Goal: Information Seeking & Learning: Learn about a topic

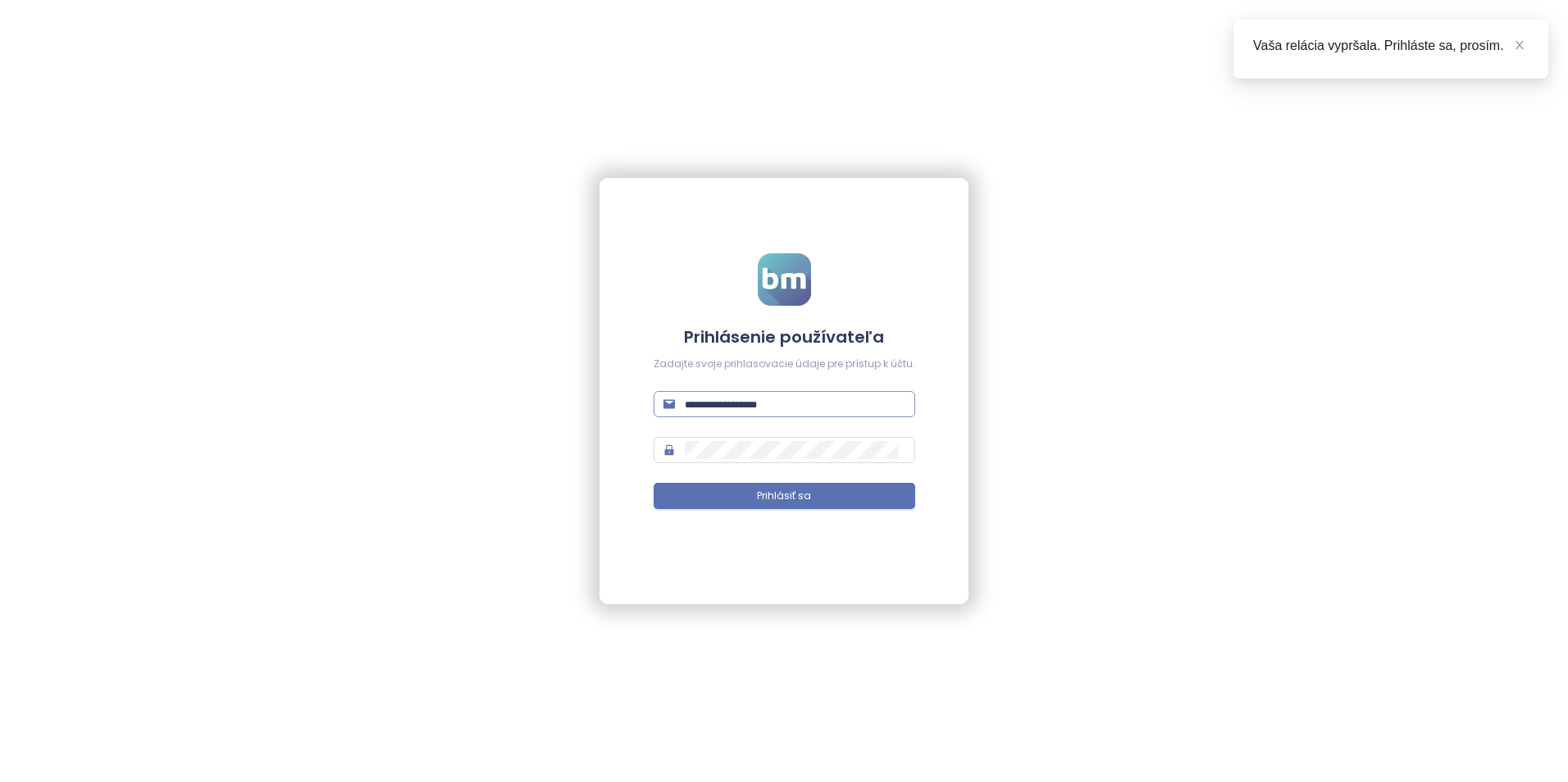
click at [740, 402] on input "text" at bounding box center [794, 404] width 220 height 18
type input "**********"
click at [764, 498] on span "Prihlásiť sa" at bounding box center [784, 496] width 54 height 15
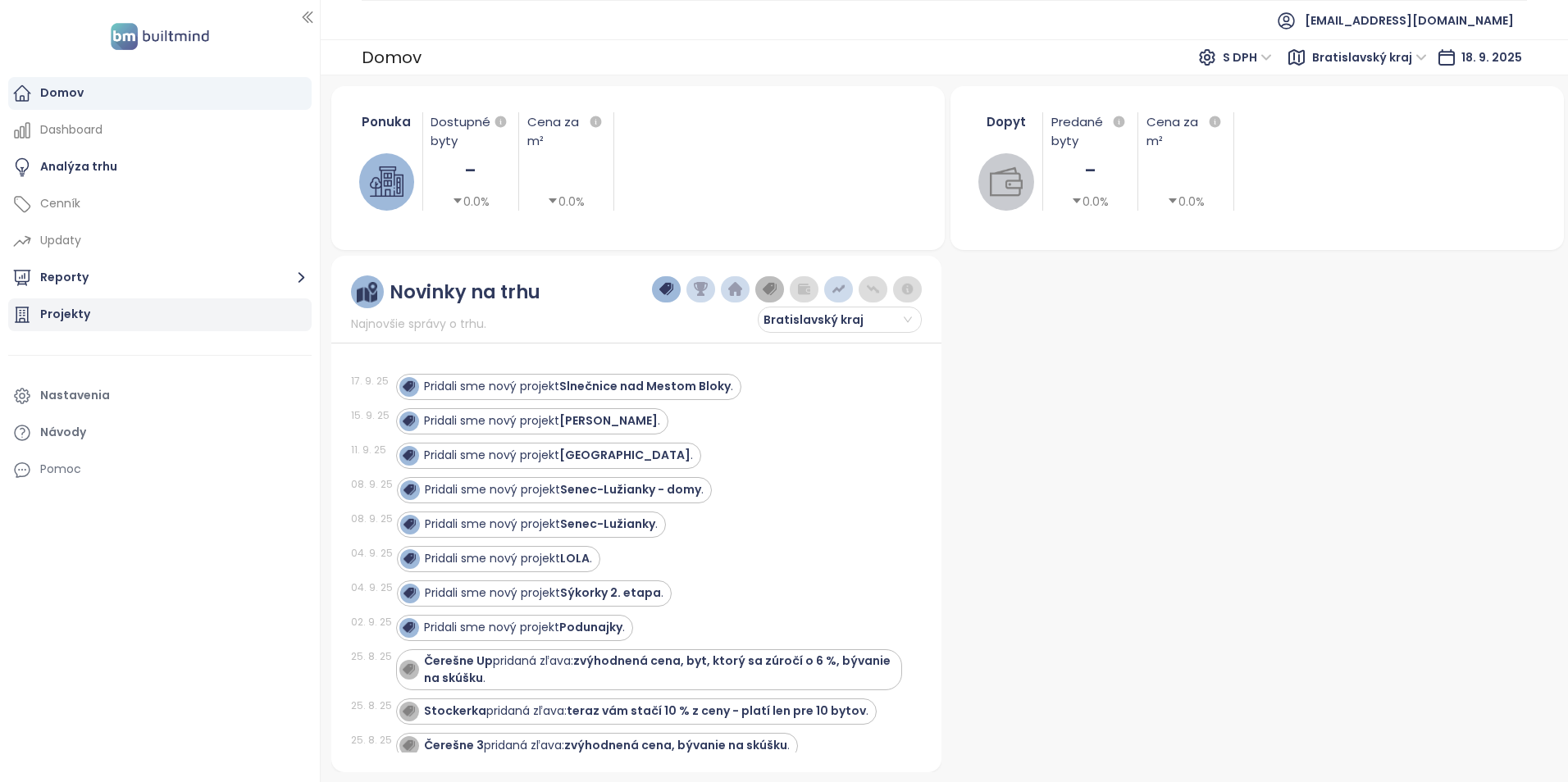
click at [182, 314] on div "Projekty" at bounding box center [159, 315] width 303 height 32
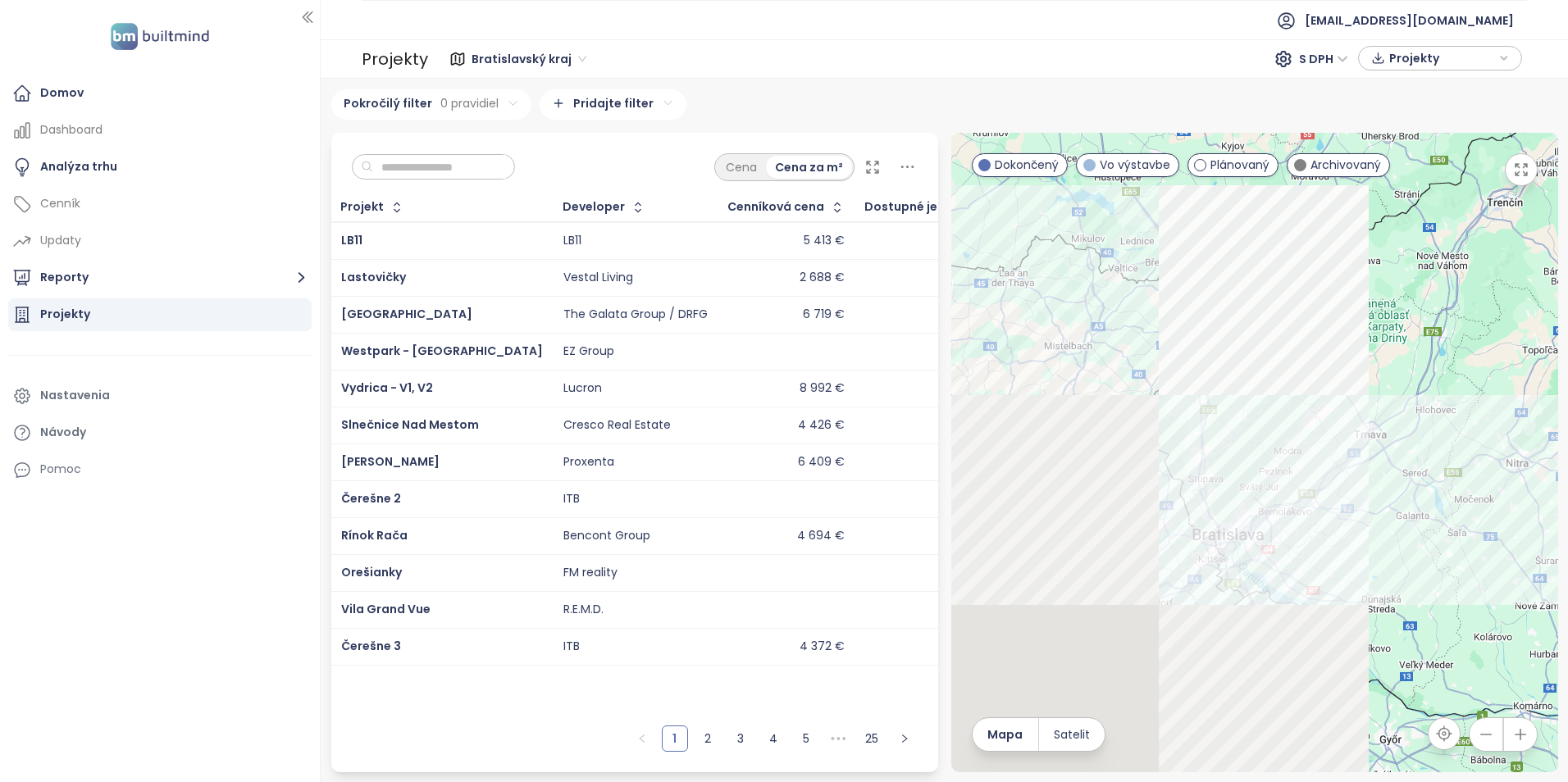
click at [417, 167] on input "text" at bounding box center [440, 166] width 133 height 24
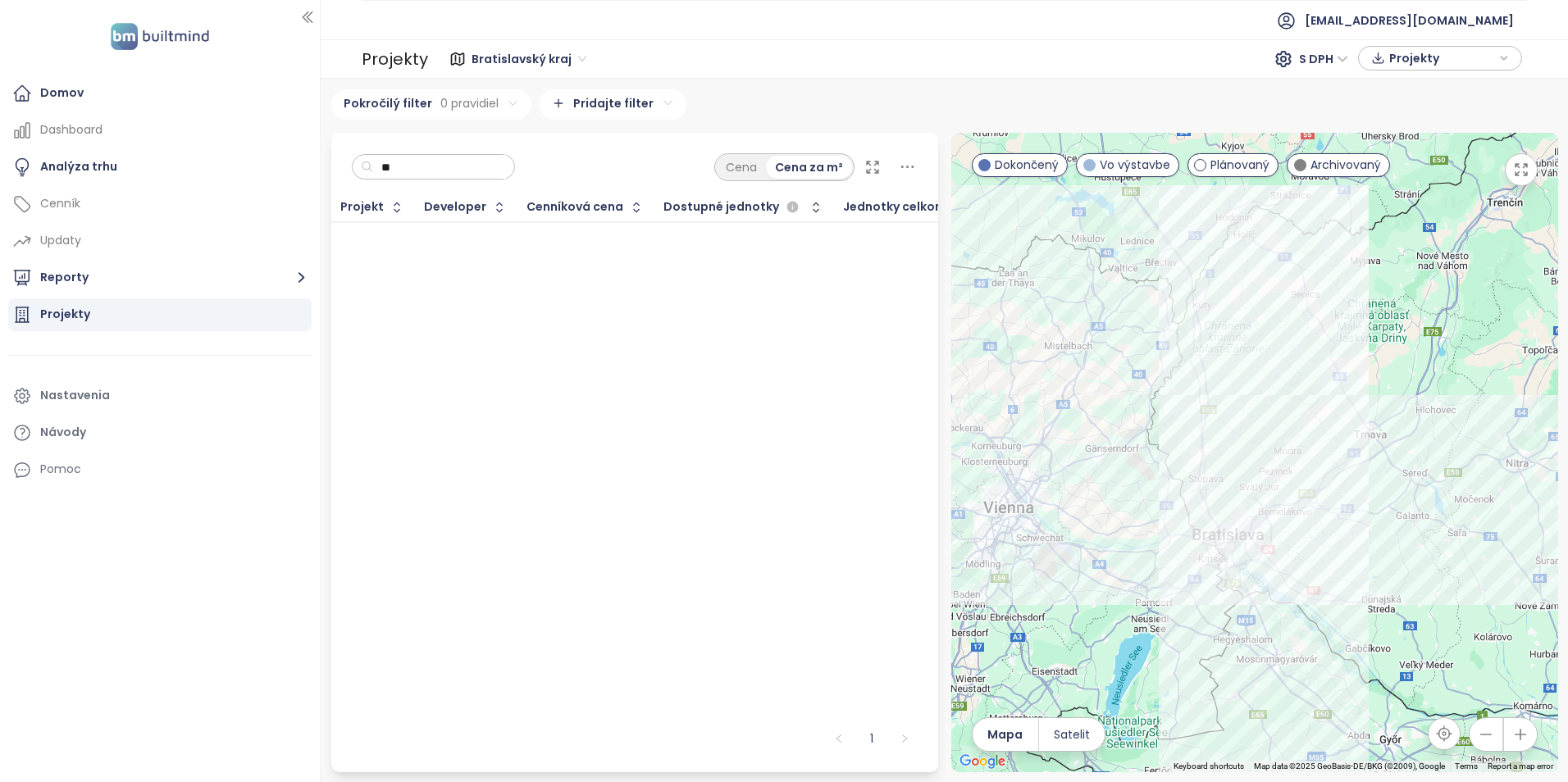
type input "*"
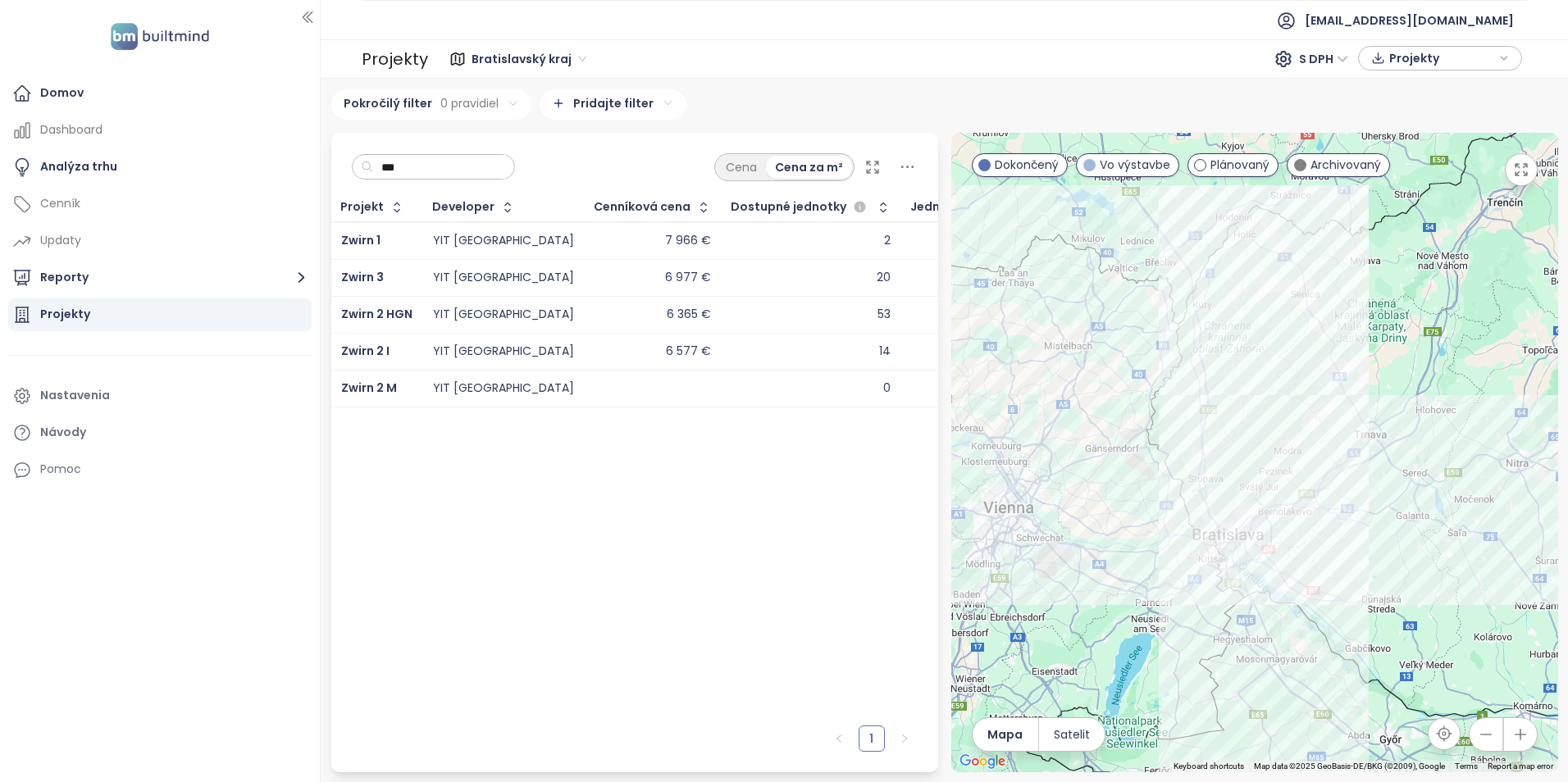
type input "***"
click at [439, 337] on td "YIT [GEOGRAPHIC_DATA]" at bounding box center [504, 351] width 162 height 37
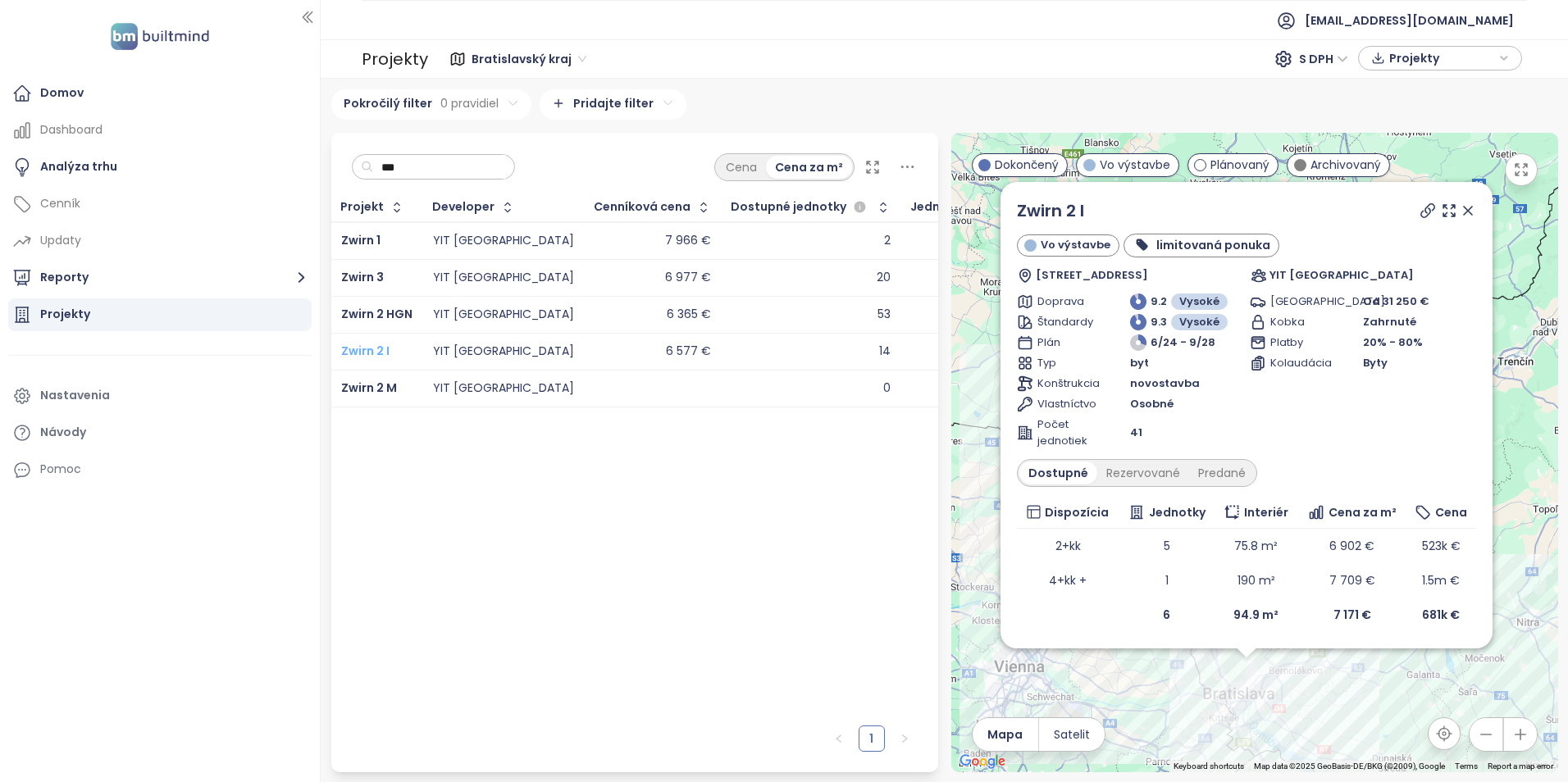
click at [376, 353] on span "Zwirn 2 I" at bounding box center [365, 351] width 49 height 16
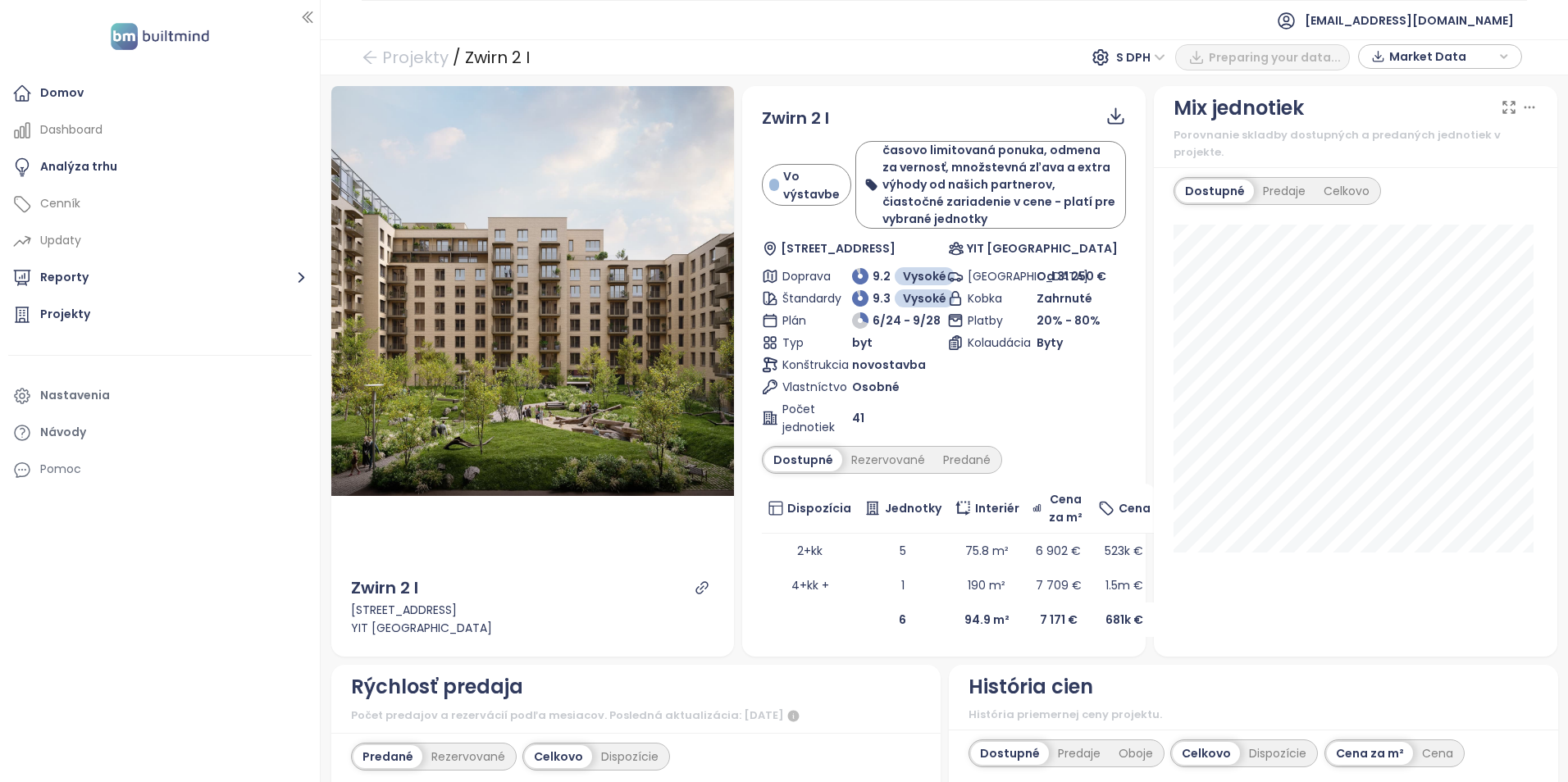
scroll to position [328, 0]
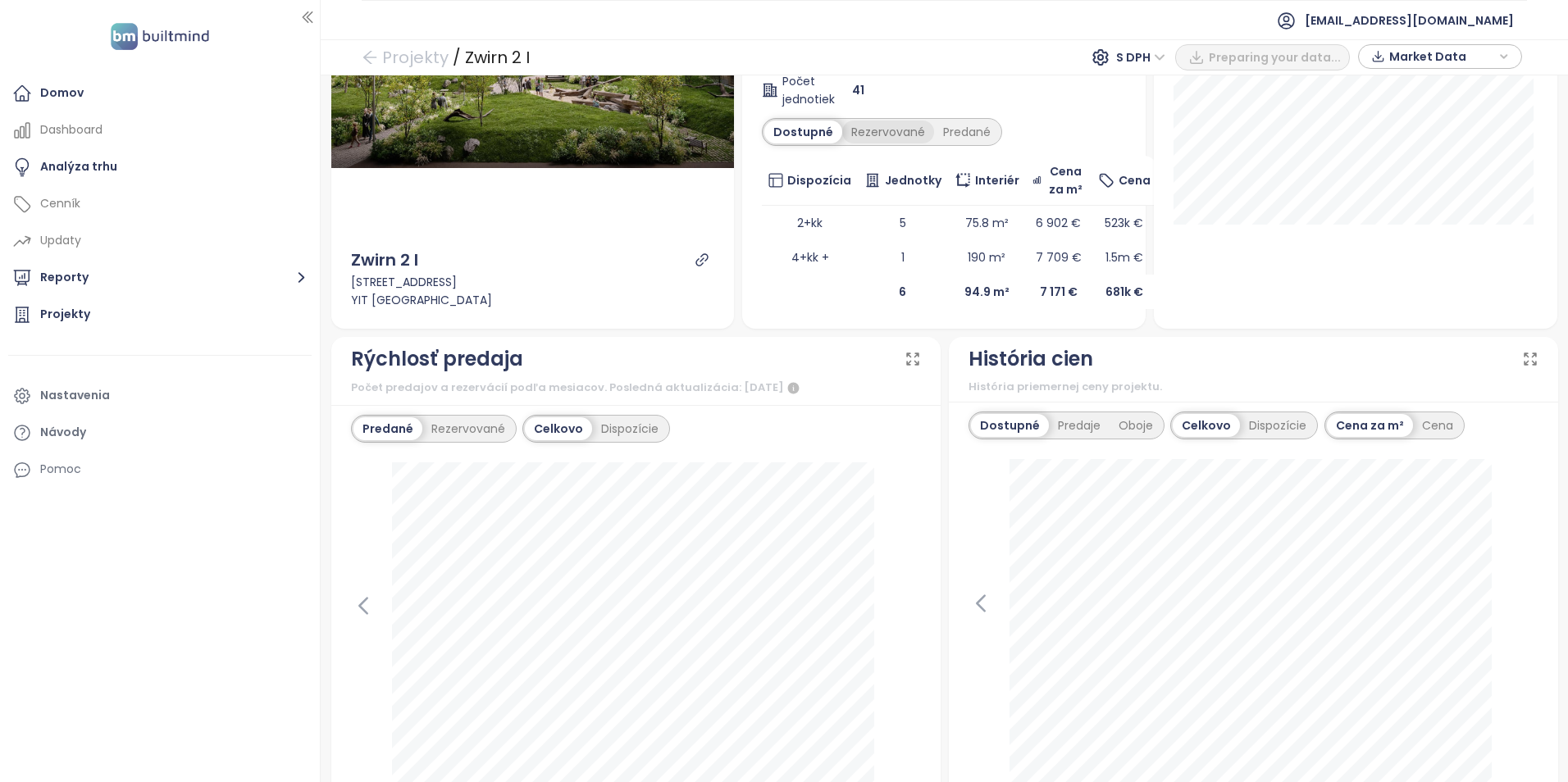
click at [891, 135] on div "Rezervované" at bounding box center [888, 132] width 92 height 23
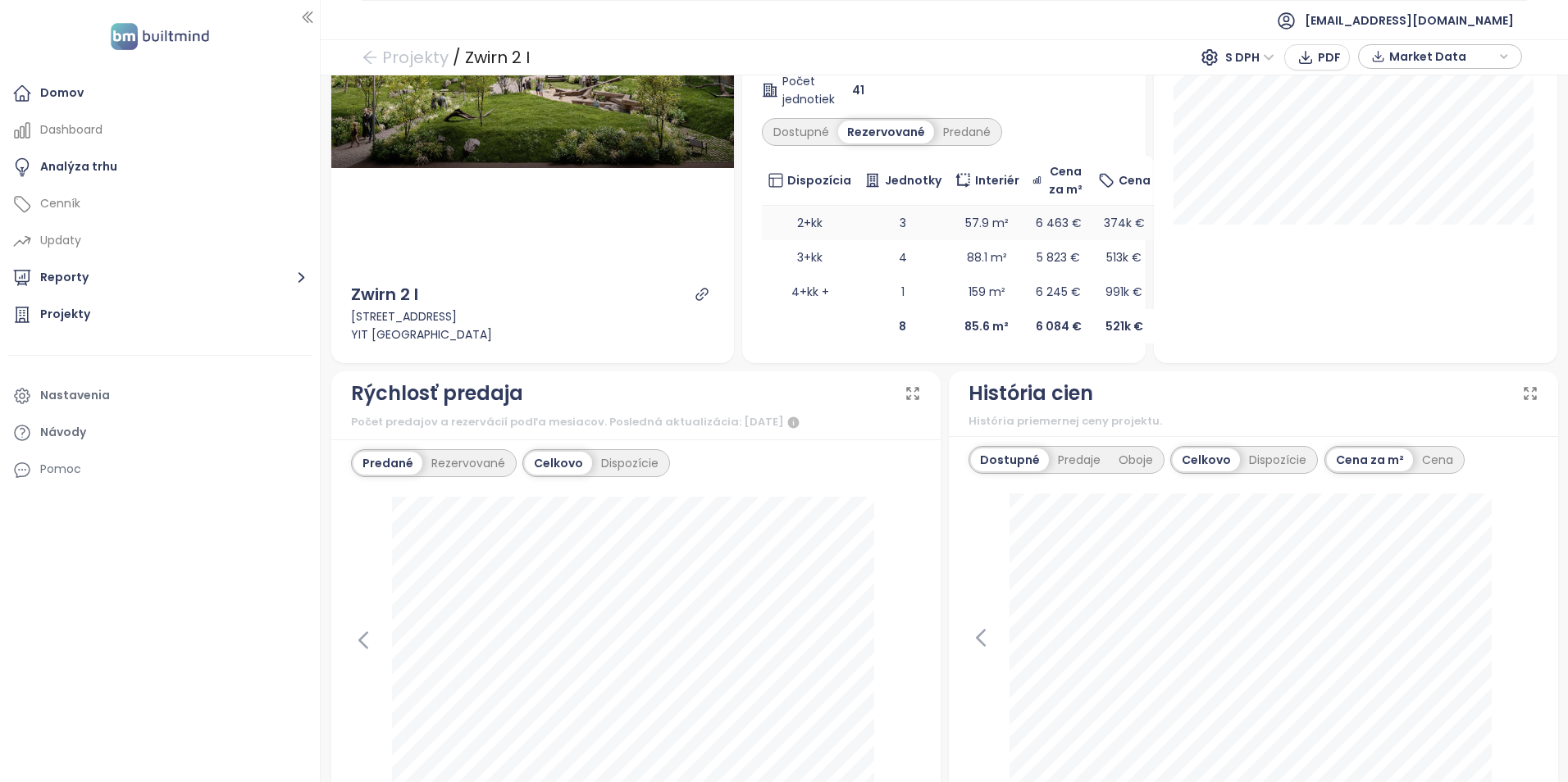
click at [895, 219] on td "3" at bounding box center [903, 223] width 90 height 34
click at [966, 226] on td "57.9 m²" at bounding box center [986, 223] width 78 height 34
click at [1039, 221] on span "6 463 €" at bounding box center [1058, 223] width 46 height 16
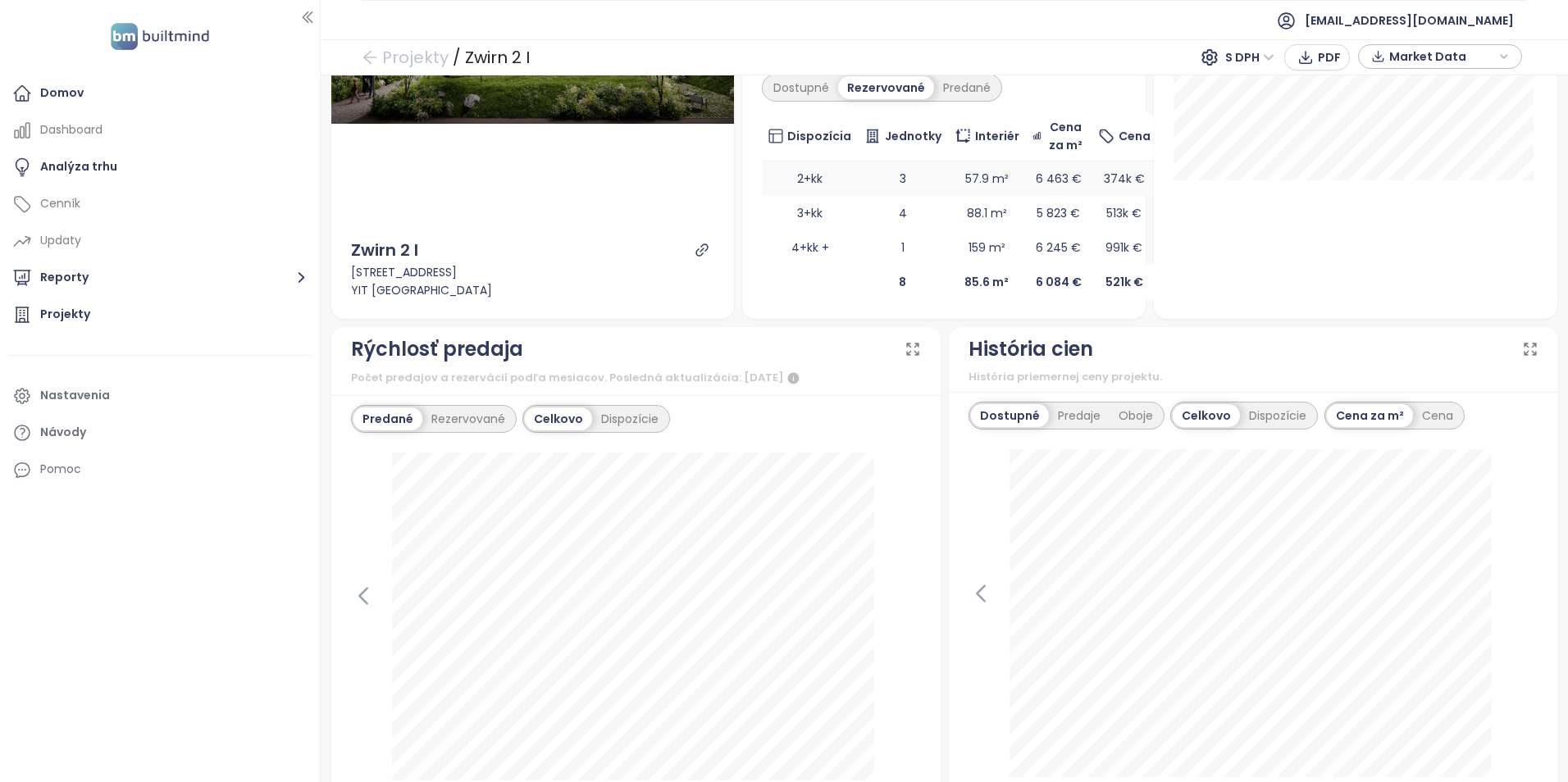
scroll to position [0, 0]
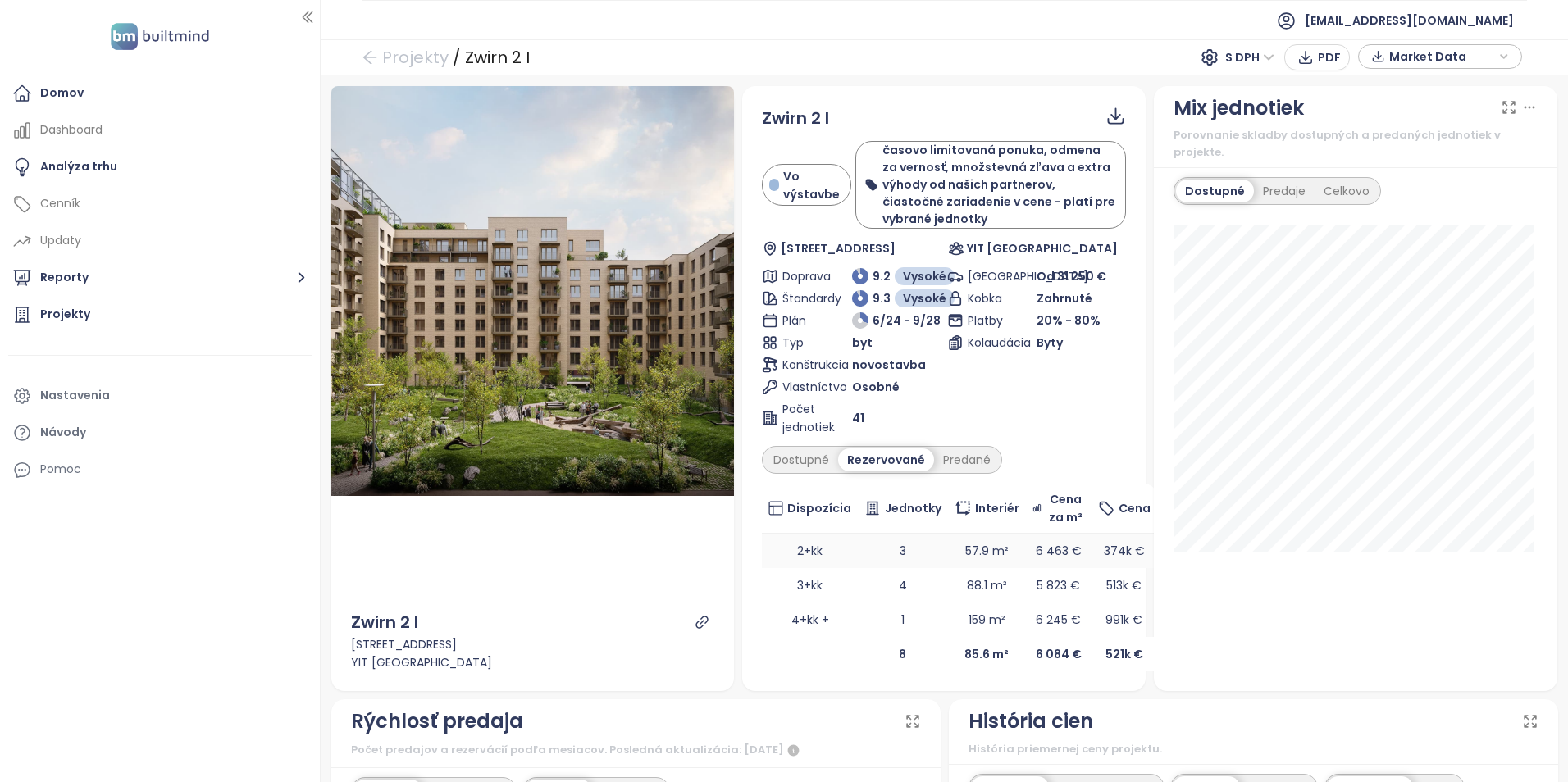
click at [843, 554] on td "2+kk" at bounding box center [809, 551] width 96 height 34
click at [983, 554] on td "57.9 m²" at bounding box center [986, 551] width 78 height 34
click at [1036, 551] on span "6 463 €" at bounding box center [1058, 551] width 46 height 16
click at [806, 467] on div "Dostupné" at bounding box center [801, 460] width 74 height 23
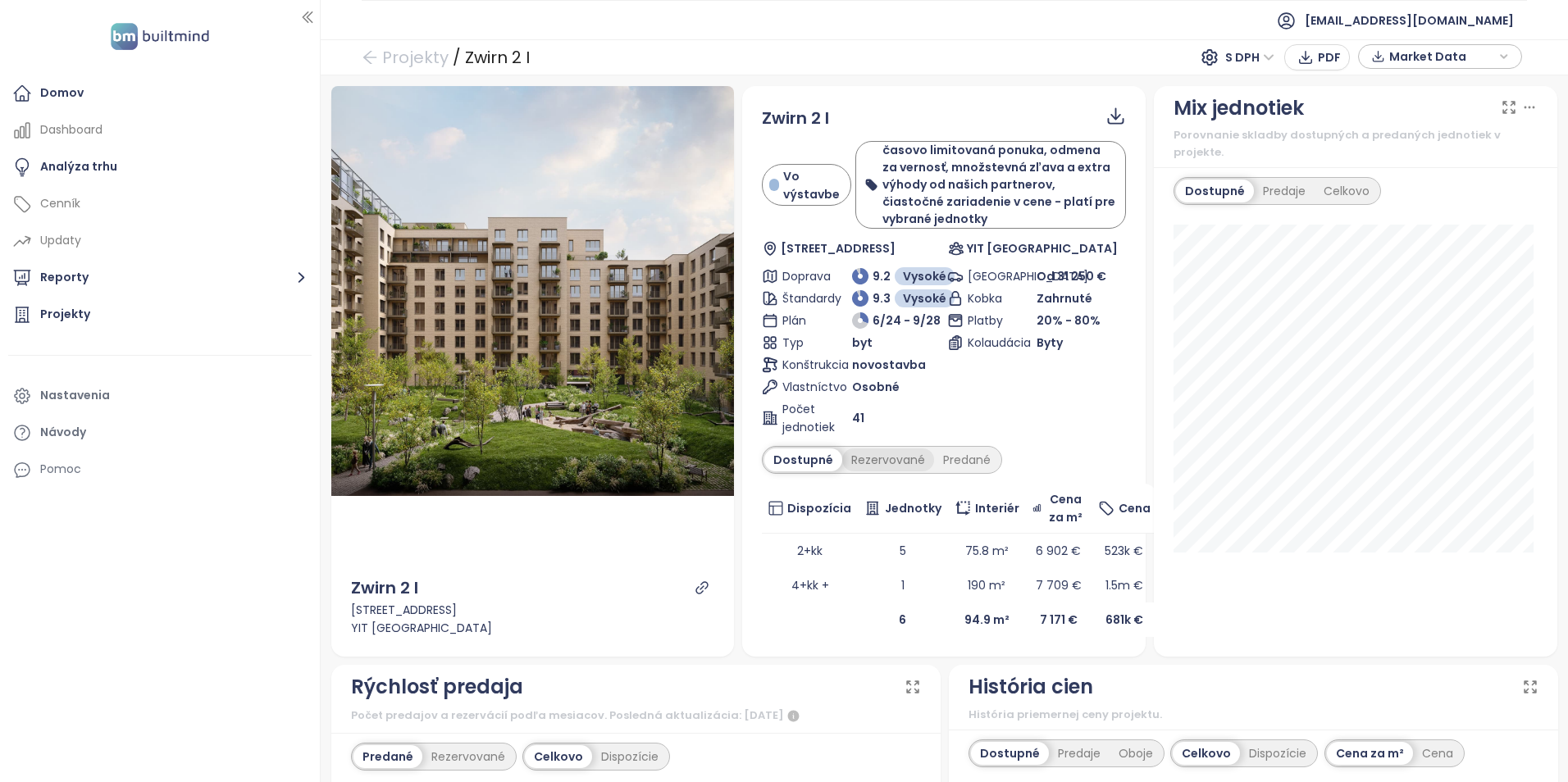
click at [865, 462] on div "Rezervované" at bounding box center [888, 460] width 92 height 23
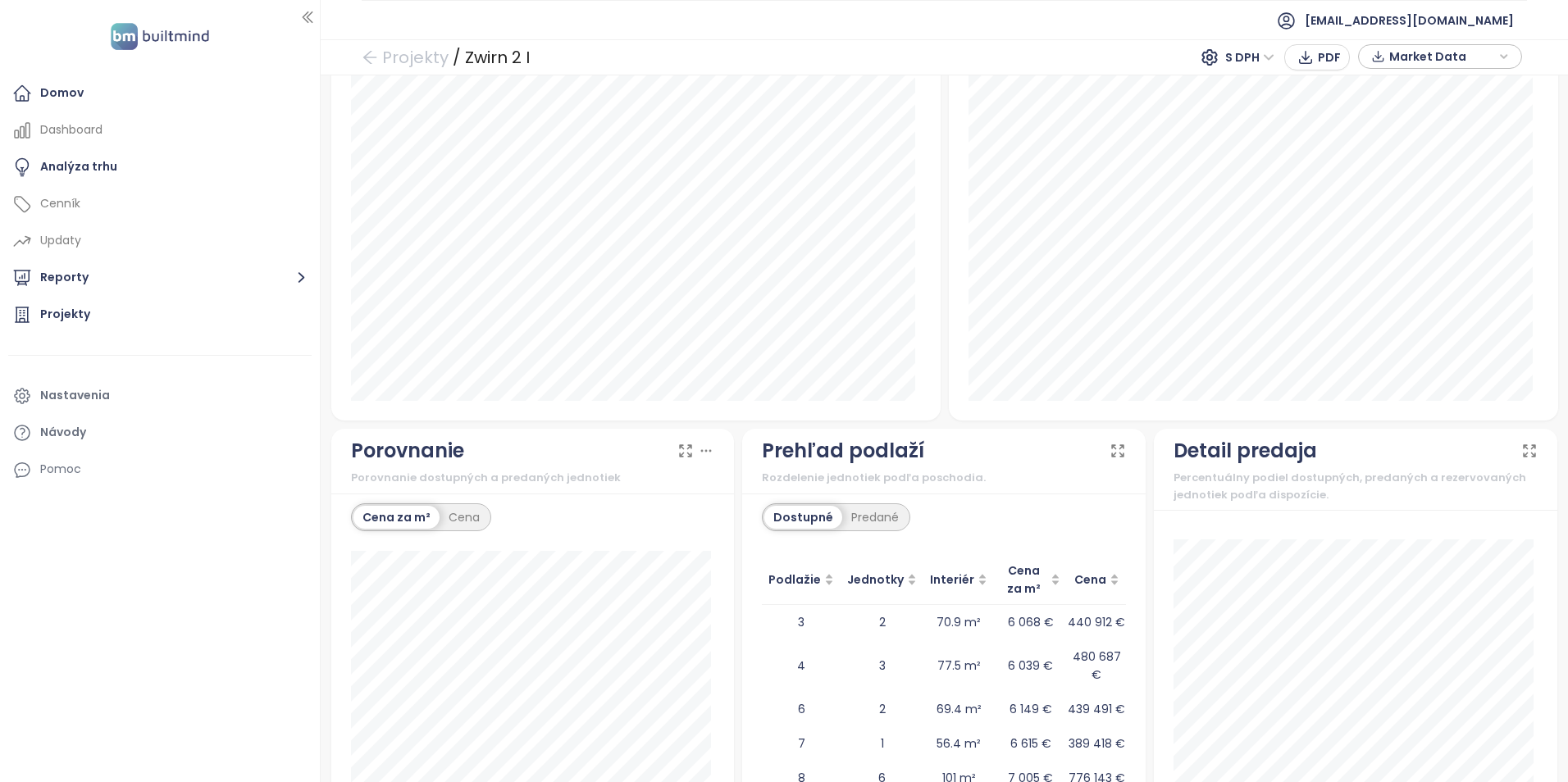
scroll to position [1355, 0]
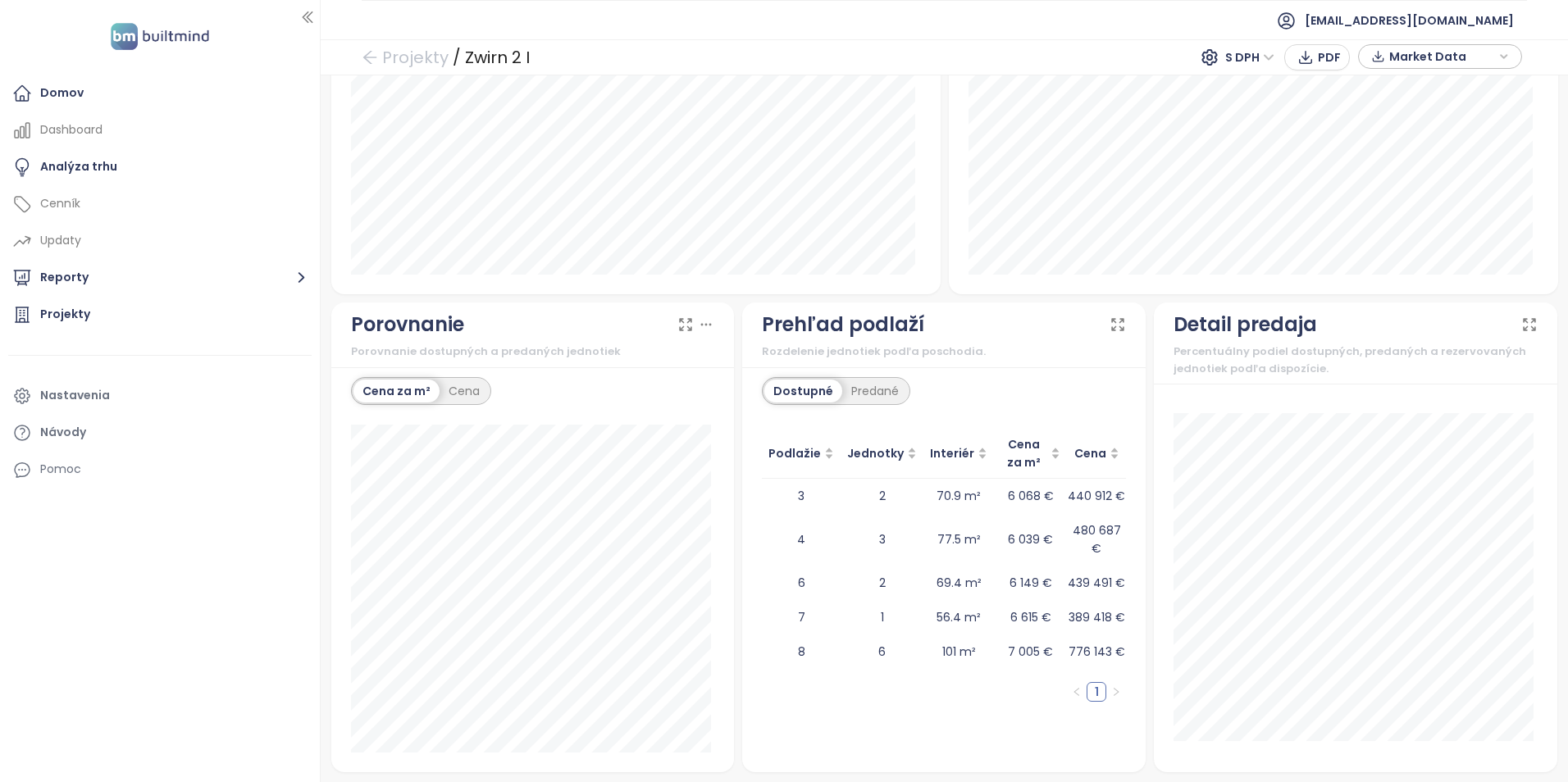
click at [806, 387] on div "Dostupné" at bounding box center [803, 391] width 78 height 23
click at [869, 497] on td "2" at bounding box center [882, 496] width 83 height 34
click at [869, 495] on td "2" at bounding box center [882, 496] width 83 height 34
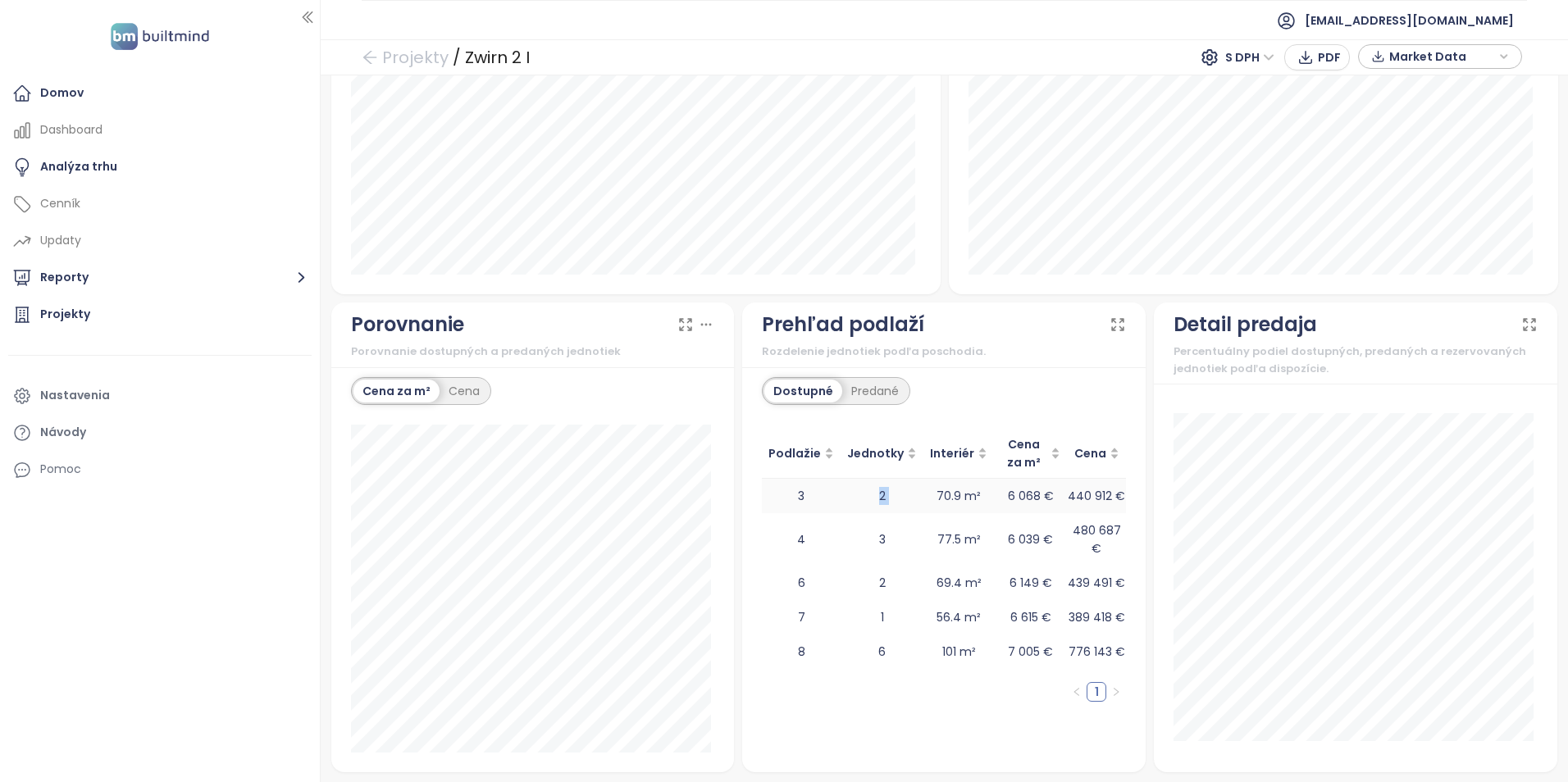
click at [869, 495] on td "2" at bounding box center [882, 496] width 83 height 34
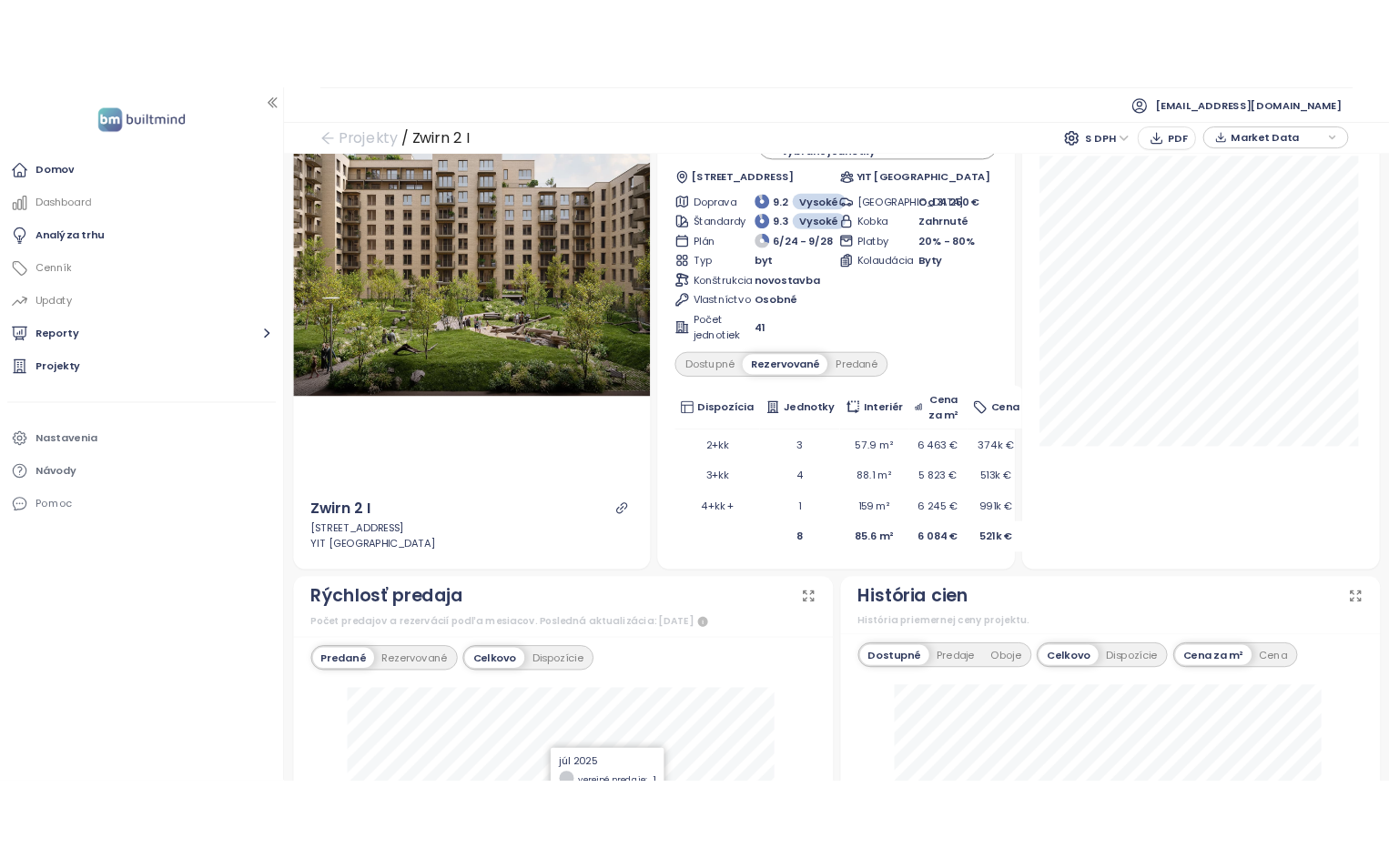
scroll to position [0, 0]
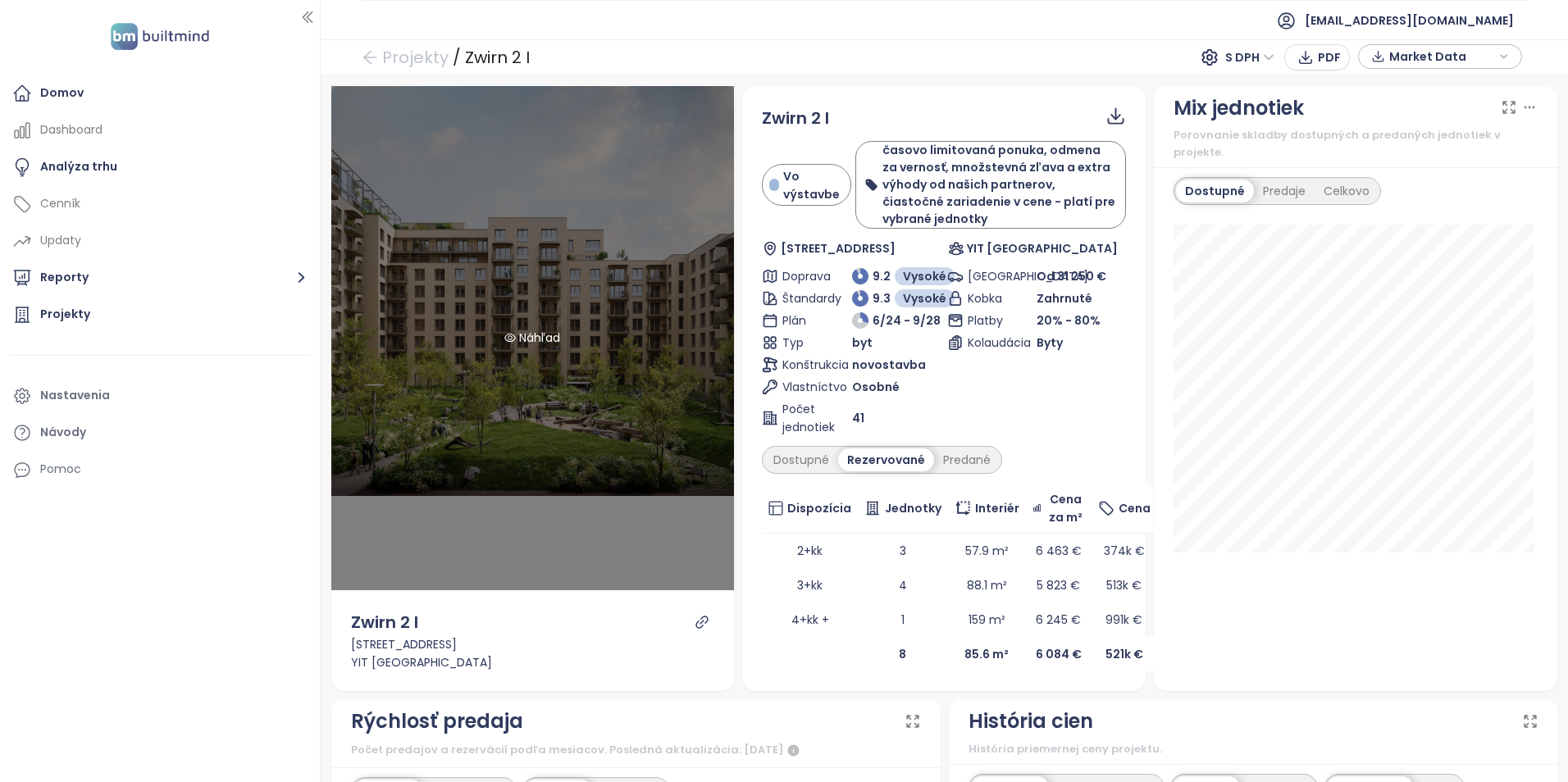
click at [561, 351] on div "Náhľad" at bounding box center [532, 338] width 404 height 504
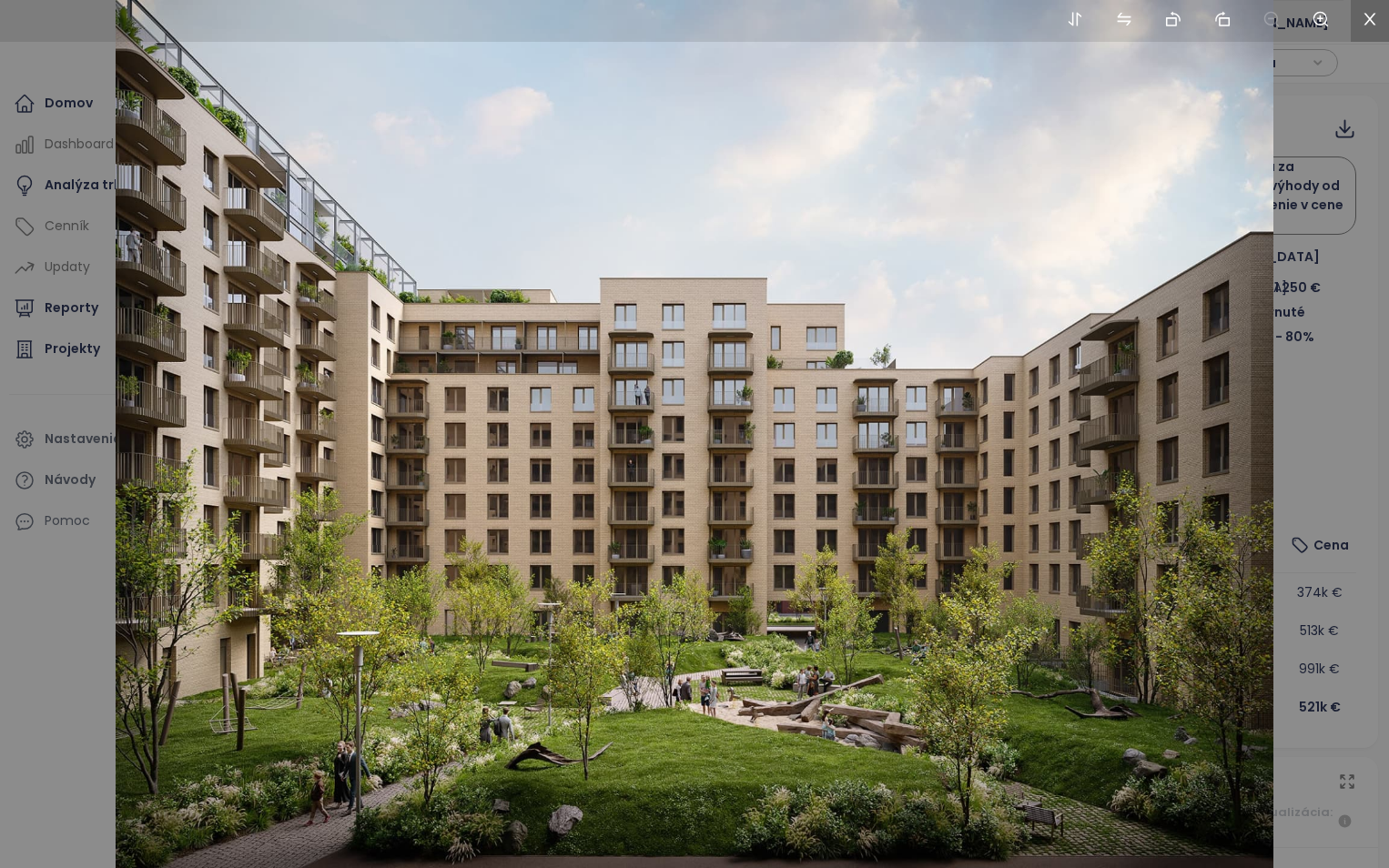
click at [1369, 20] on icon "close" at bounding box center [1370, 20] width 12 height 12
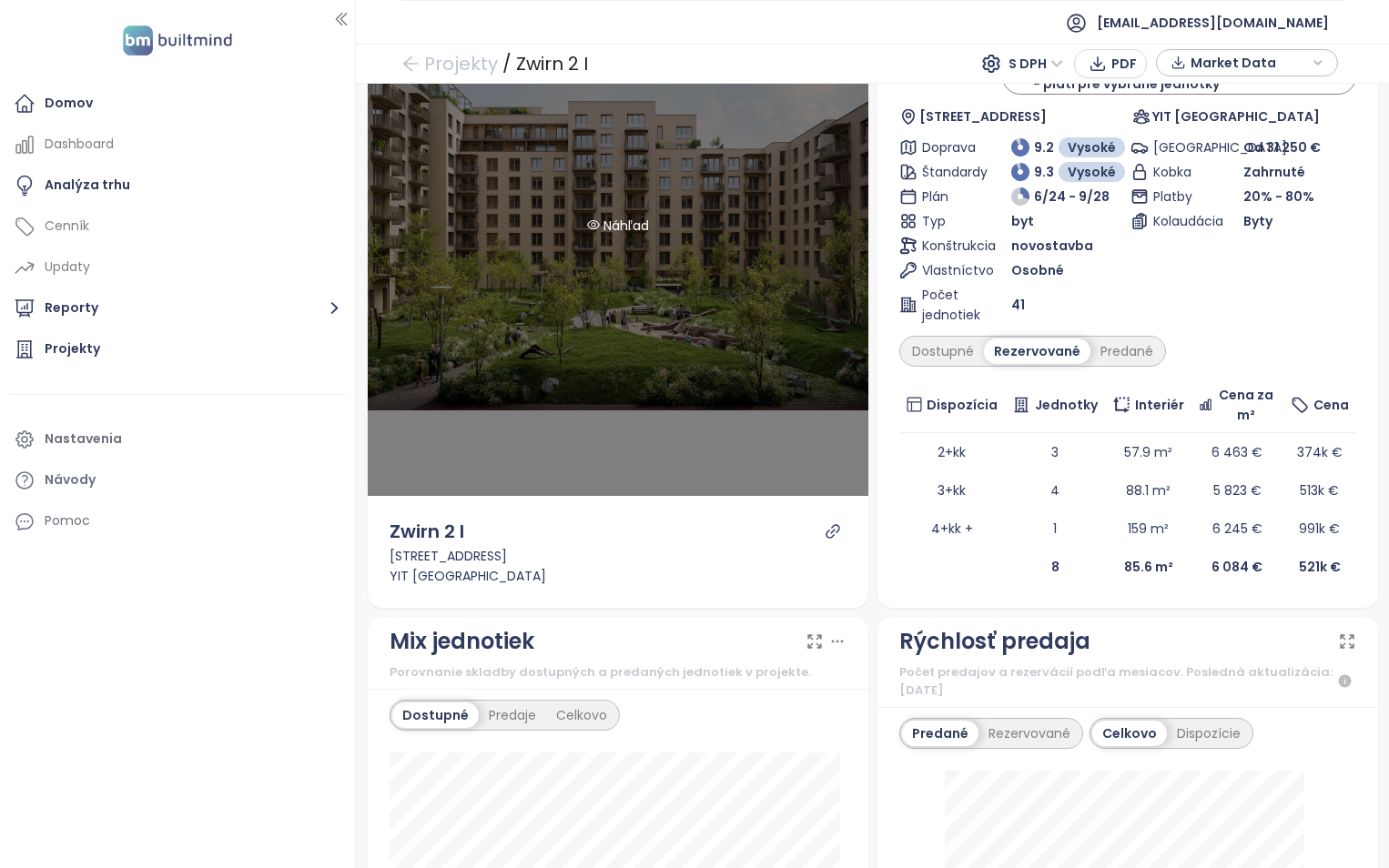
scroll to position [364, 0]
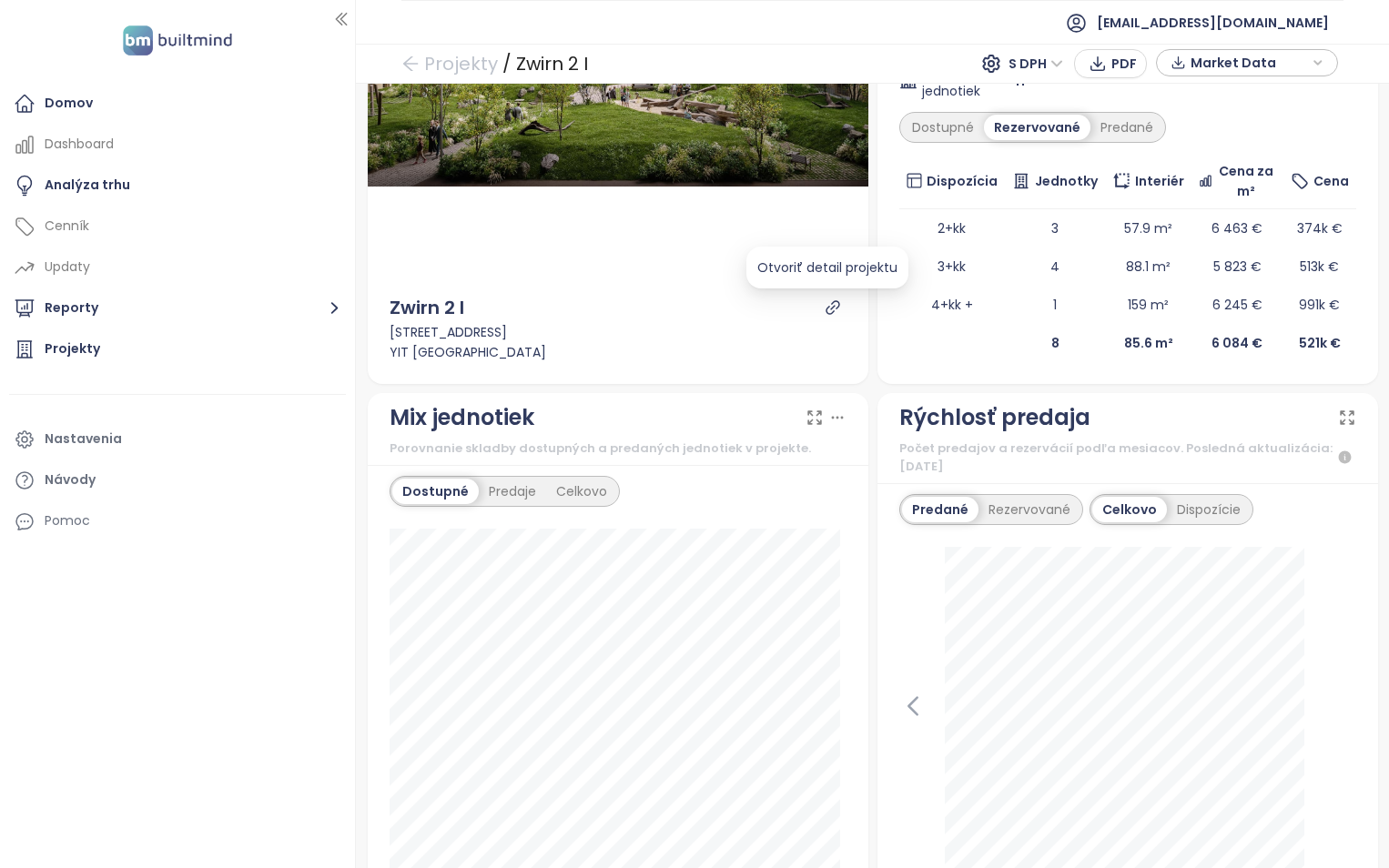
click at [825, 312] on icon "link" at bounding box center [832, 307] width 16 height 16
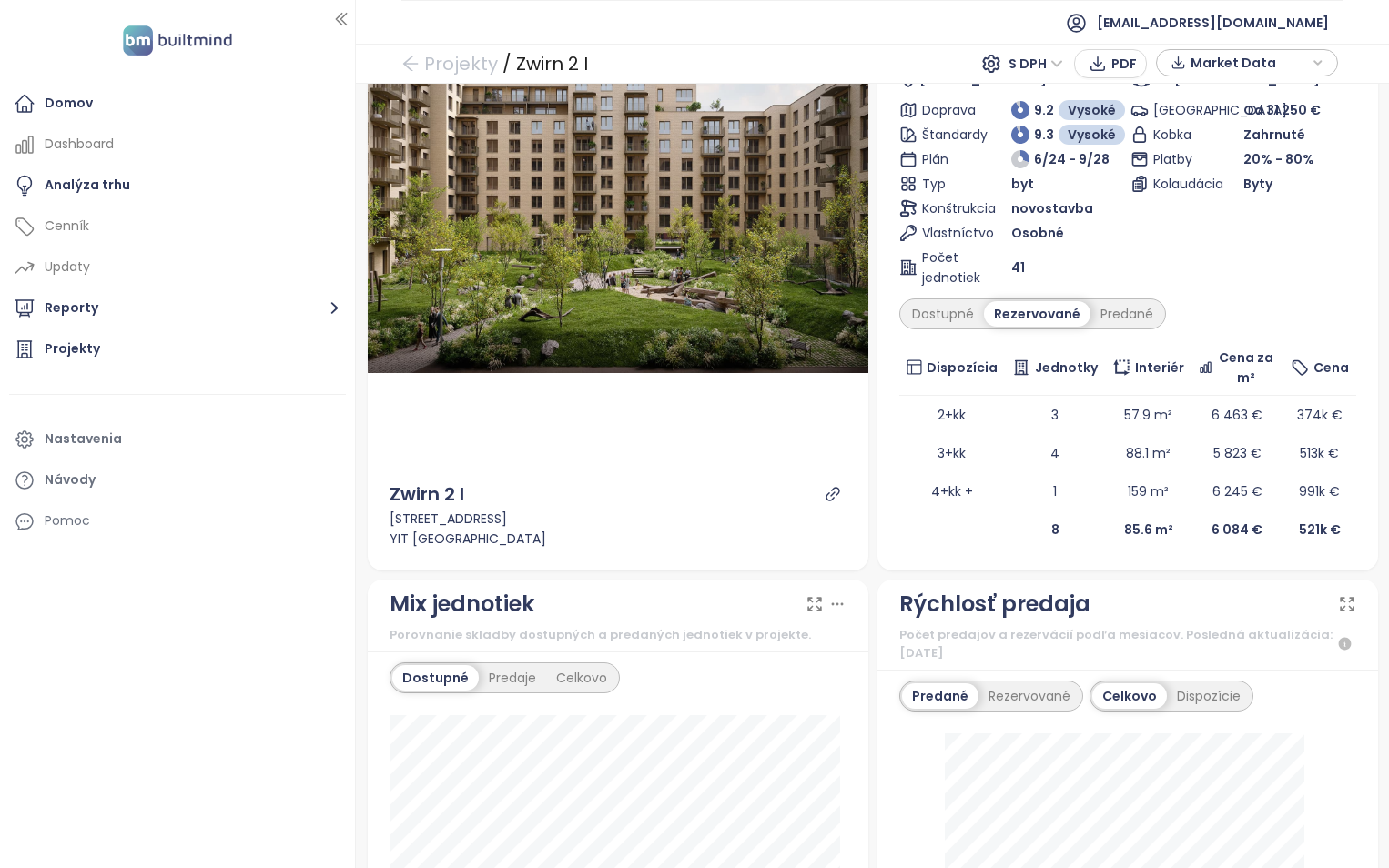
scroll to position [0, 0]
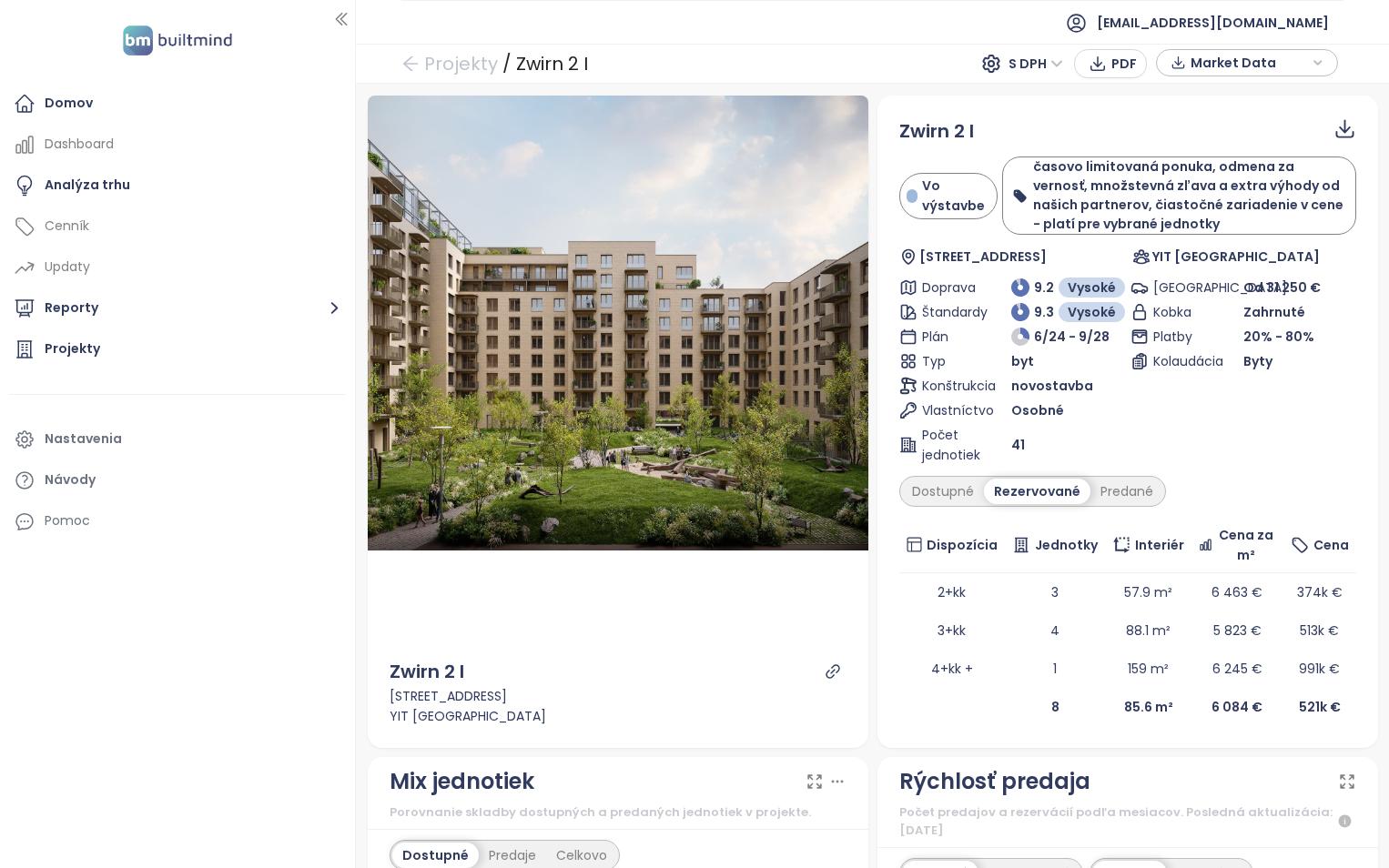
click at [1301, 60] on span "Market Data" at bounding box center [1249, 62] width 118 height 27
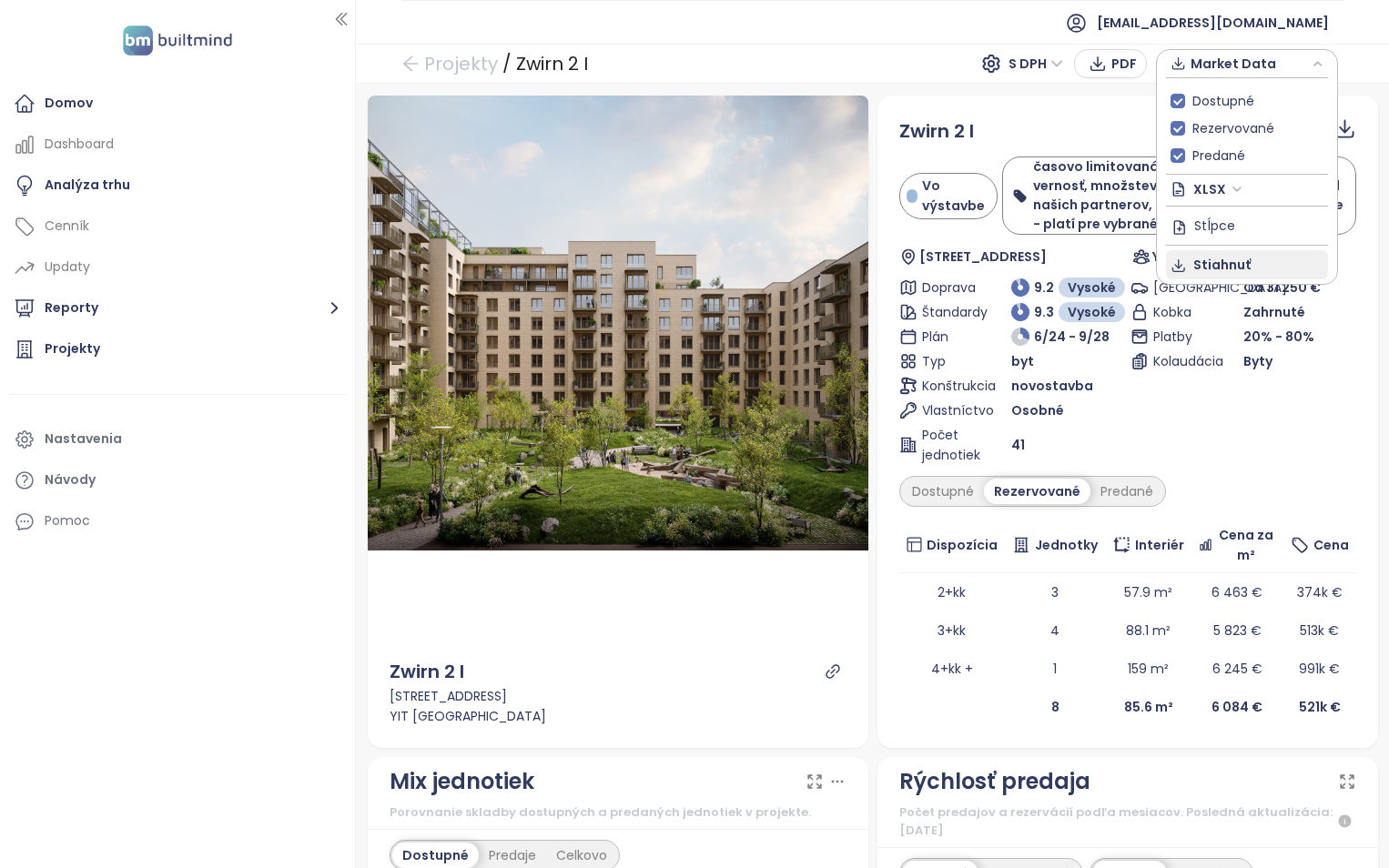
click at [1221, 267] on span "Stiahnuť" at bounding box center [1221, 264] width 57 height 20
